Goal: Check status: Check status

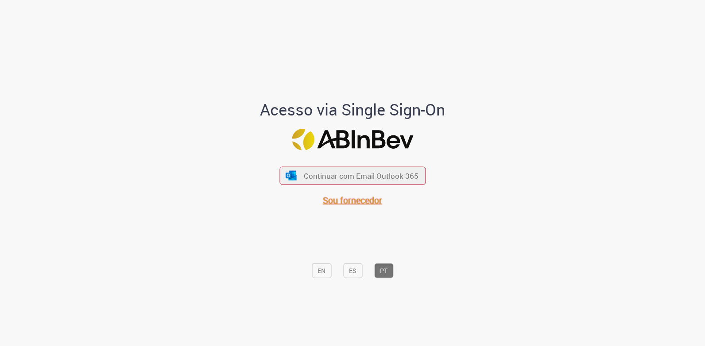
click at [348, 205] on span "Sou fornecedor" at bounding box center [352, 200] width 59 height 12
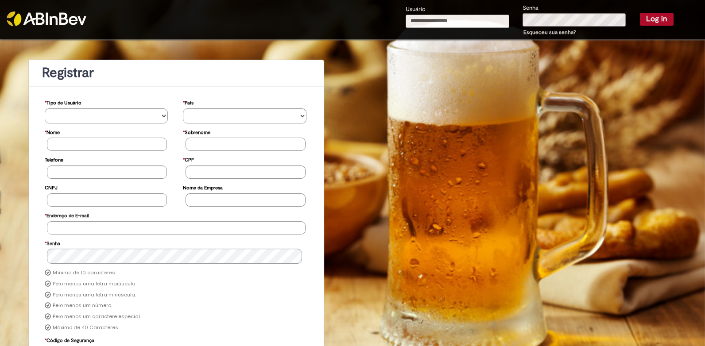
click at [477, 25] on input "Usuário" at bounding box center [458, 21] width 104 height 13
type input "**********"
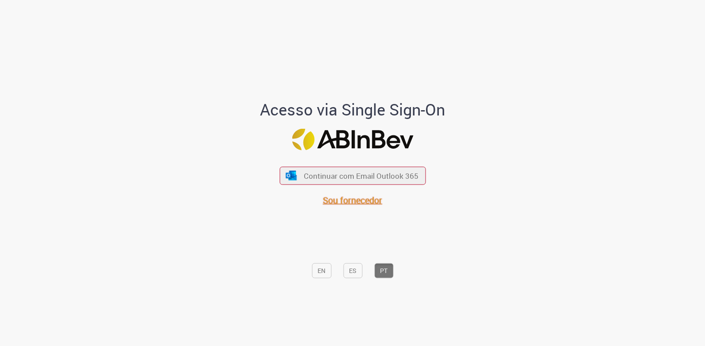
click at [333, 194] on span "Sou fornecedor" at bounding box center [352, 200] width 59 height 12
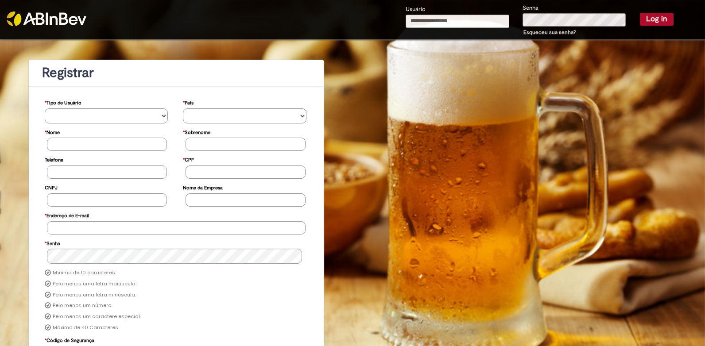
click at [453, 23] on input "Usuário" at bounding box center [458, 21] width 104 height 13
type input "**********"
click at [640, 19] on button "Log in" at bounding box center [657, 19] width 34 height 12
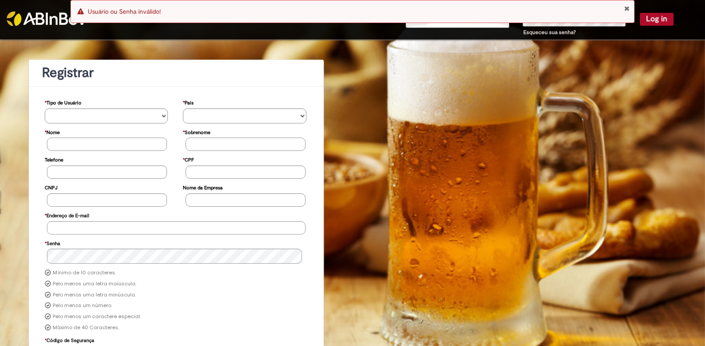
click at [593, 70] on div "**********" at bounding box center [352, 225] width 705 height 372
click at [628, 8] on button "Close Notification" at bounding box center [627, 8] width 6 height 7
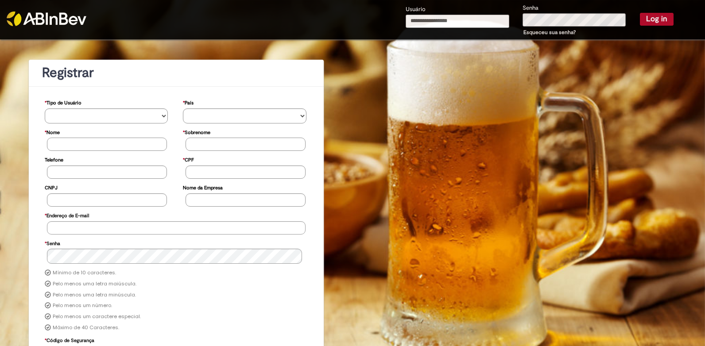
click at [487, 20] on input "Usuário" at bounding box center [458, 21] width 104 height 13
type input "**********"
click at [644, 18] on button "Log in" at bounding box center [657, 19] width 34 height 12
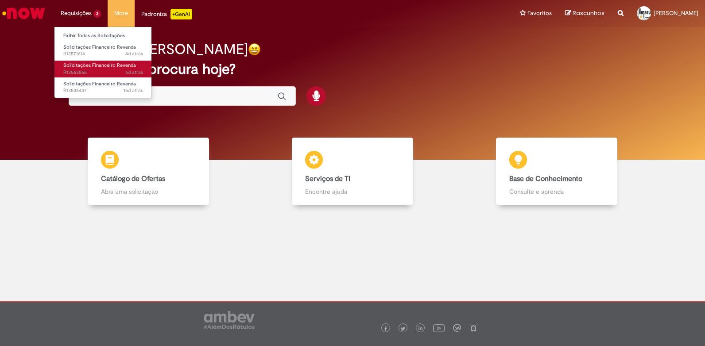
click at [82, 68] on span "Solicitações Financeiro Revenda" at bounding box center [99, 65] width 73 height 7
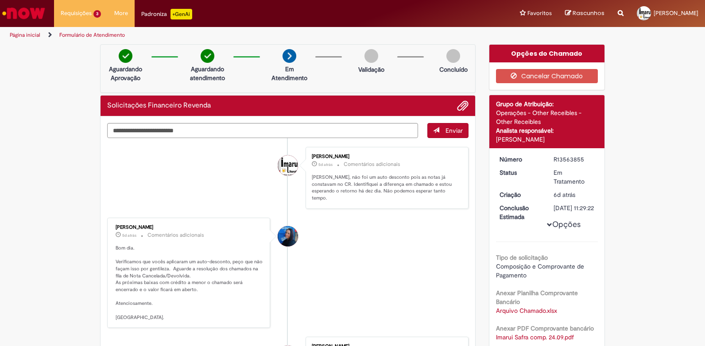
drag, startPoint x: 548, startPoint y: 161, endPoint x: 583, endPoint y: 161, distance: 35.0
click at [583, 161] on dd "R13563855" at bounding box center [574, 159] width 54 height 9
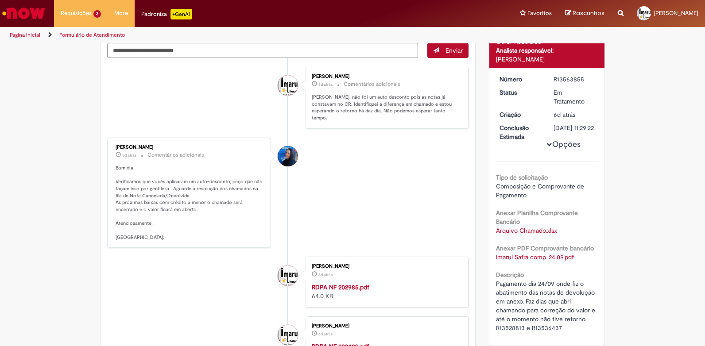
scroll to position [89, 0]
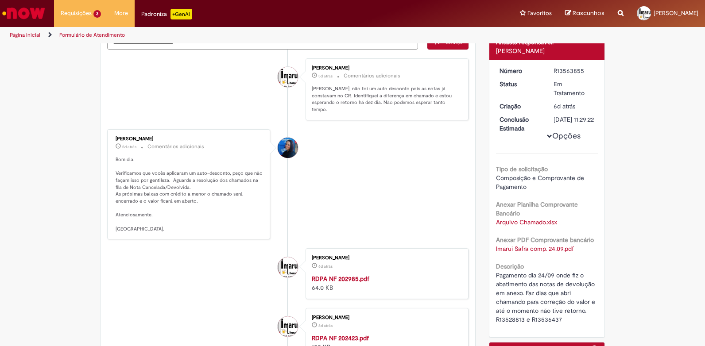
copy div "R13563855"
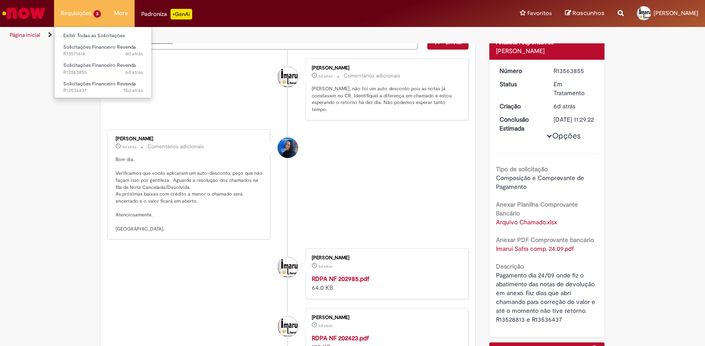
click at [76, 12] on li "Requisições 3 Exibir Todas as Solicitações Solicitações Financeiro Revenda 4d a…" at bounding box center [81, 13] width 54 height 27
click at [88, 73] on span "6d atrás 6 dias atrás R13563855" at bounding box center [103, 72] width 80 height 7
click at [81, 65] on span "Solicitações Financeiro Revenda" at bounding box center [99, 65] width 73 height 7
click at [91, 90] on span "15d atrás 15 dias atrás R13536437" at bounding box center [103, 90] width 80 height 7
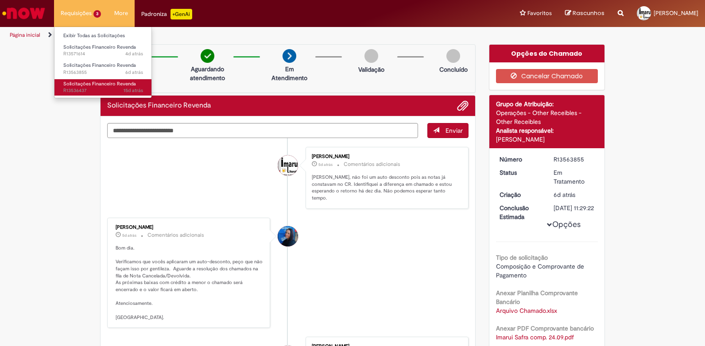
click at [84, 86] on span "Solicitações Financeiro Revenda" at bounding box center [99, 84] width 73 height 7
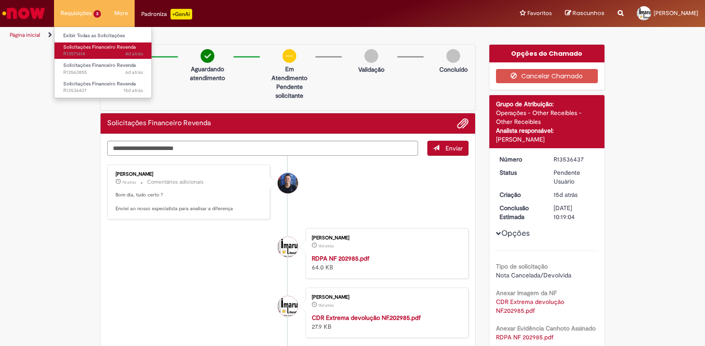
click at [81, 45] on span "Solicitações Financeiro Revenda" at bounding box center [99, 47] width 73 height 7
